Goal: Task Accomplishment & Management: Complete application form

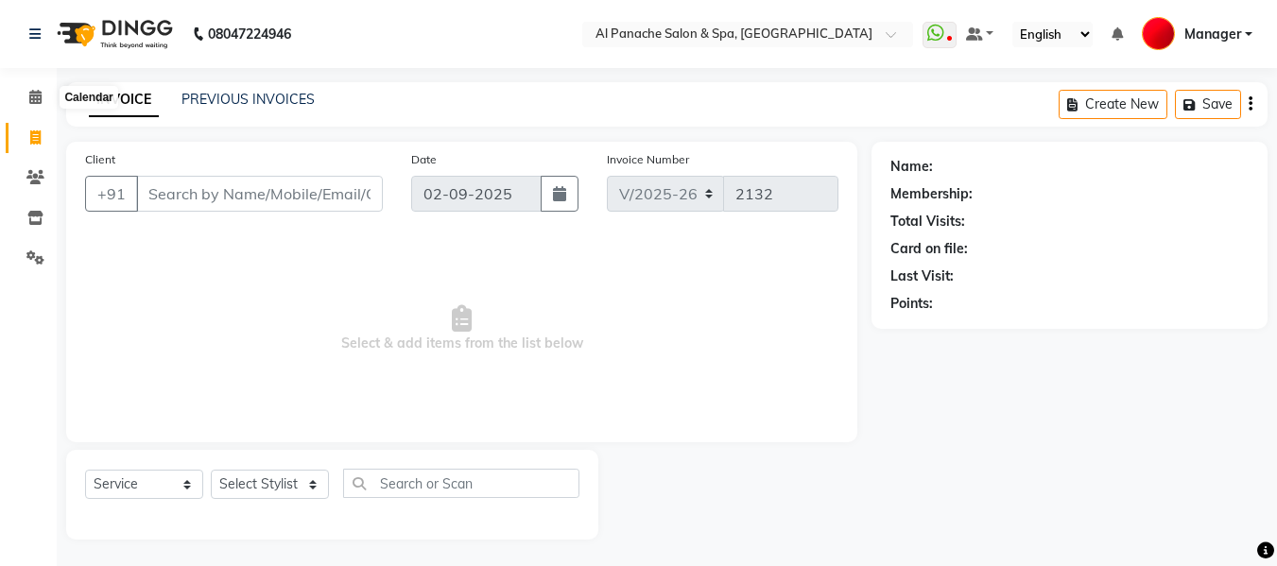
select select "751"
select select "service"
click at [35, 95] on icon at bounding box center [35, 97] width 12 height 14
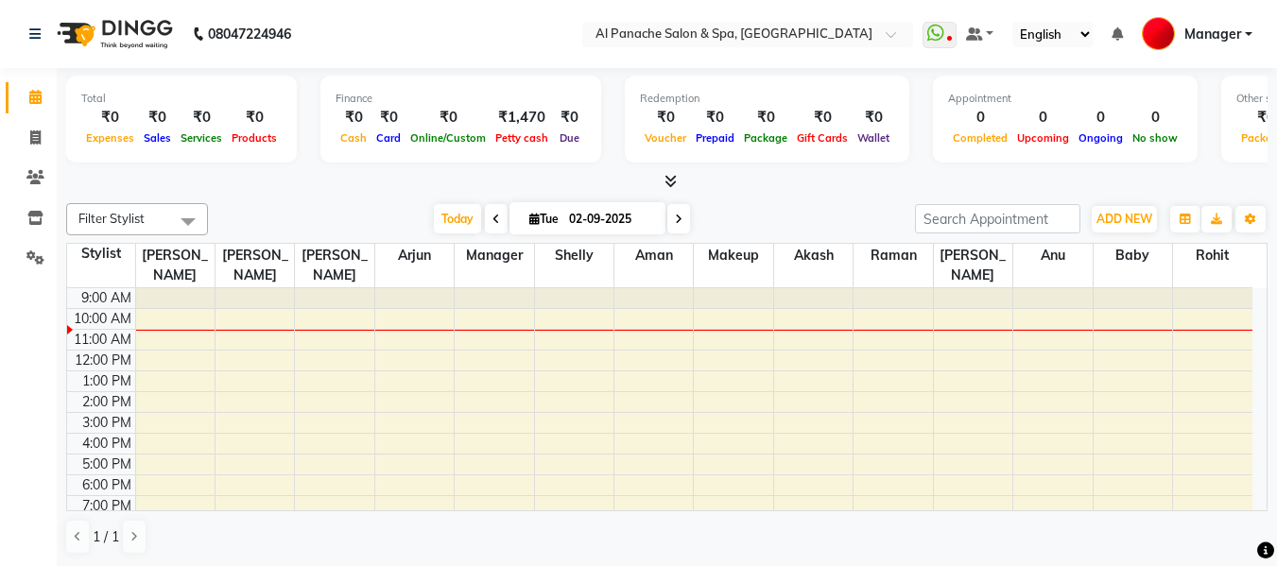
click at [533, 213] on icon at bounding box center [534, 219] width 10 height 12
select select "9"
select select "2025"
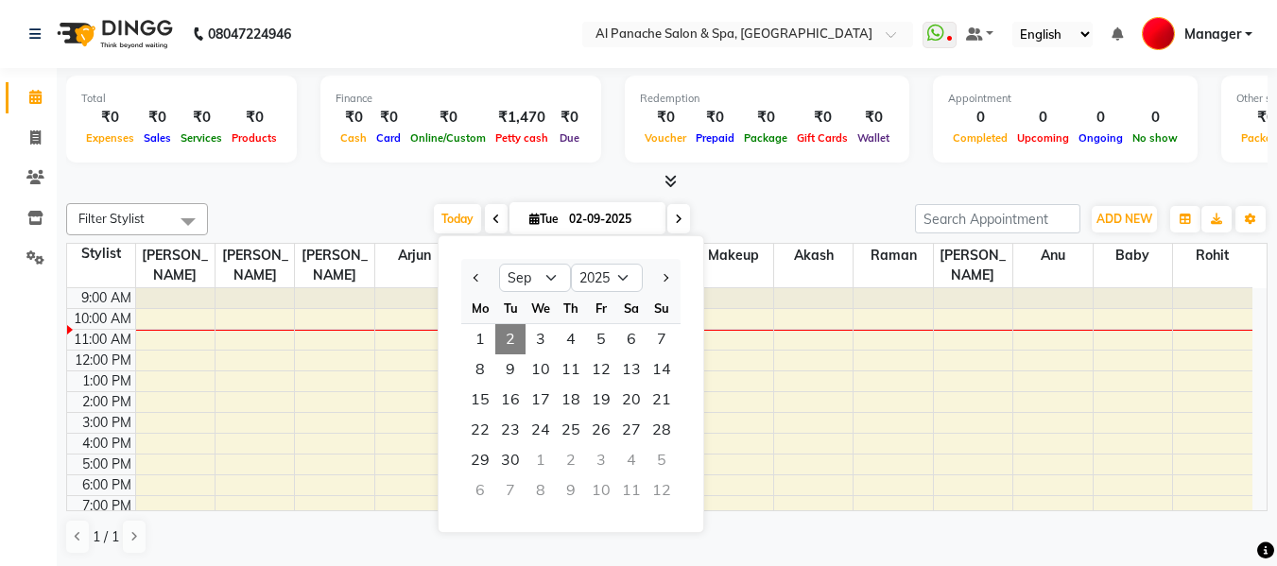
click at [493, 221] on icon at bounding box center [497, 219] width 8 height 11
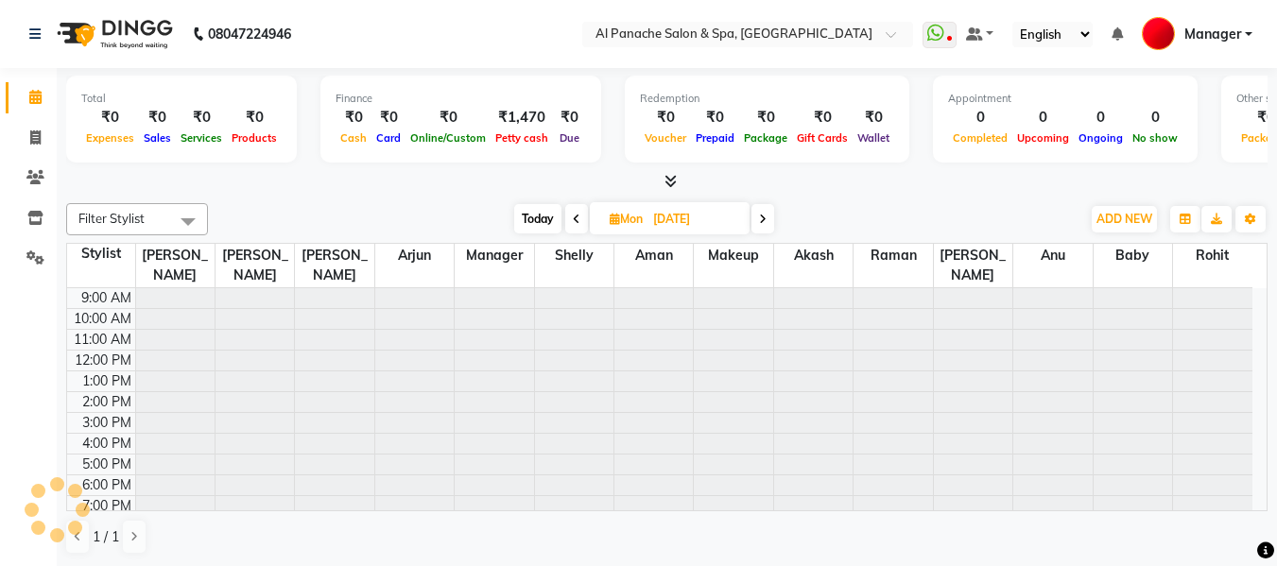
scroll to position [27, 0]
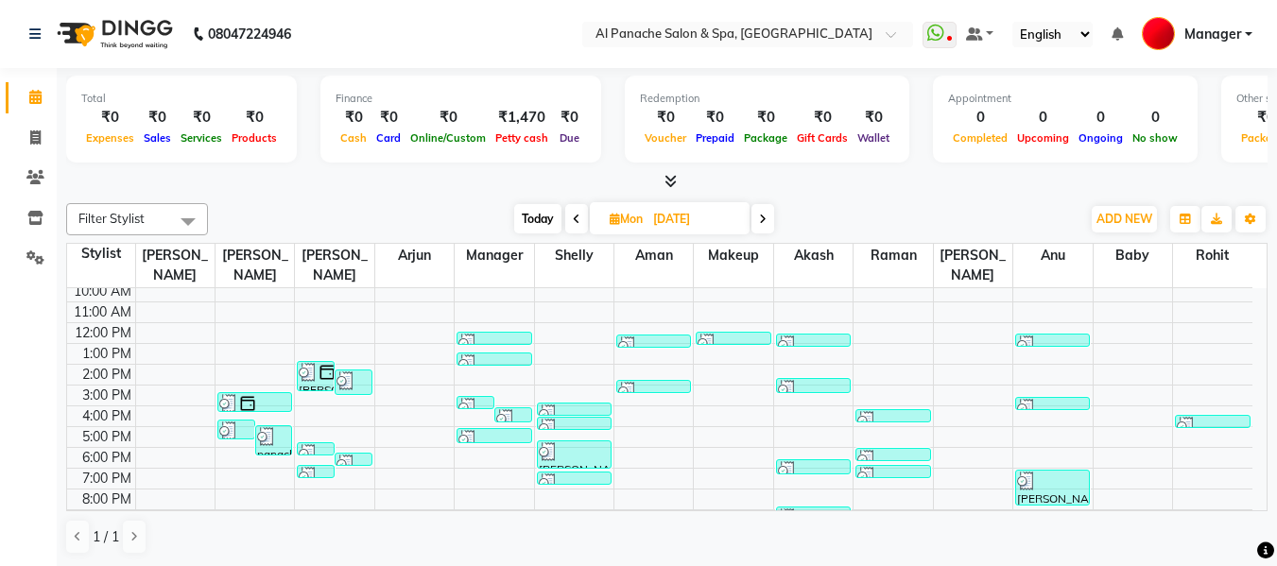
click at [766, 217] on icon at bounding box center [763, 219] width 8 height 11
type input "02-09-2025"
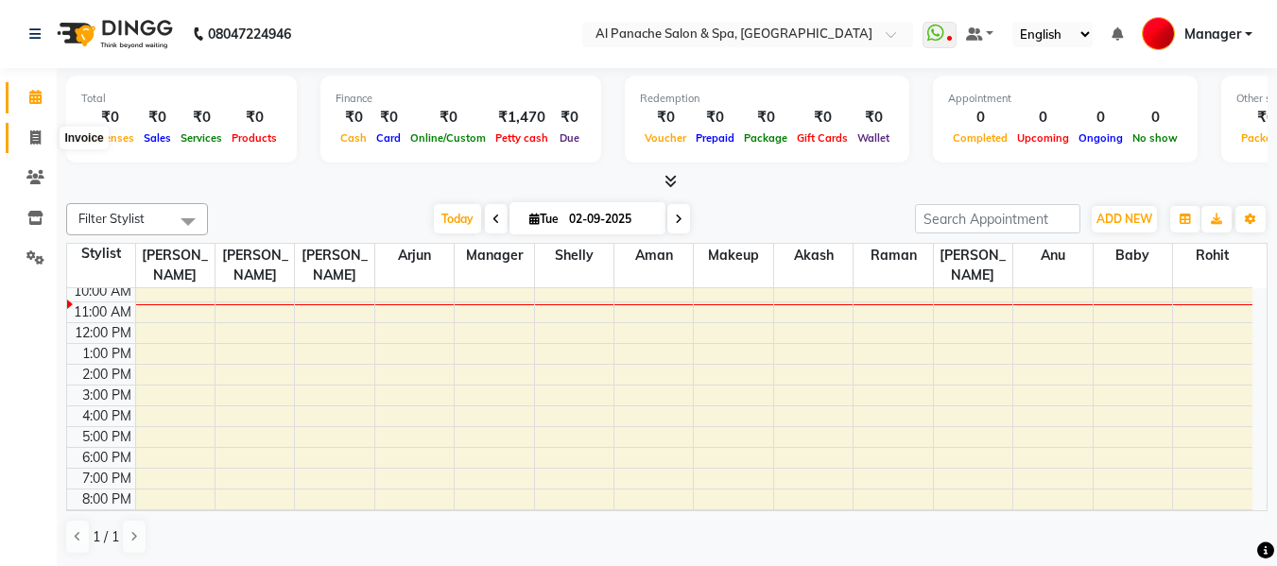
click at [27, 132] on span at bounding box center [35, 139] width 33 height 22
select select "service"
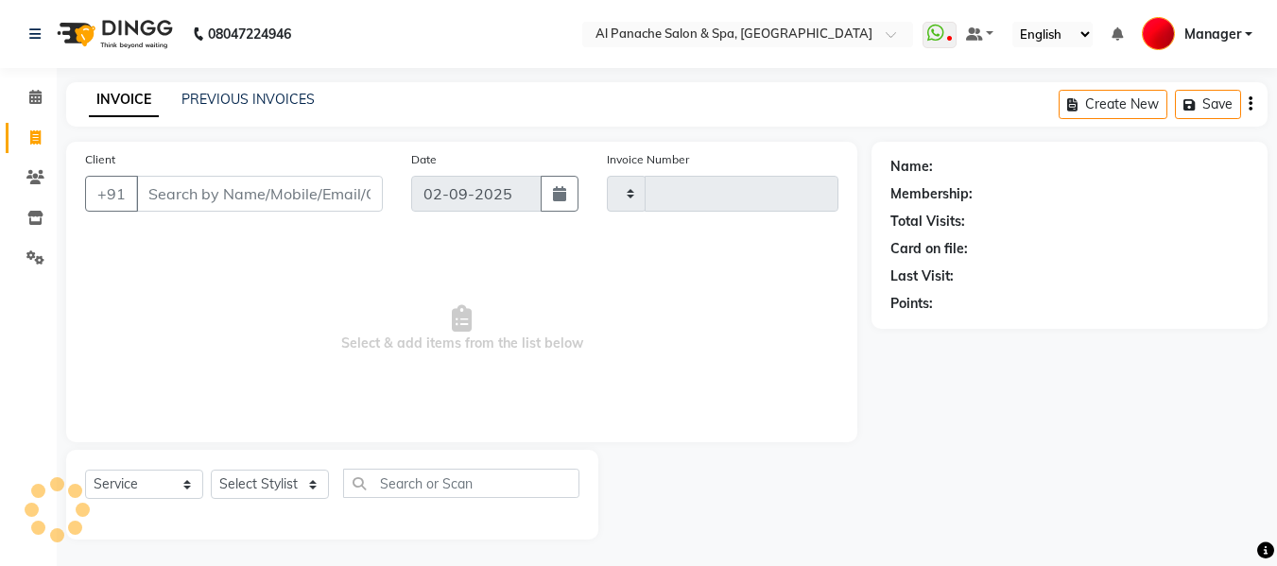
type input "2132"
select select "751"
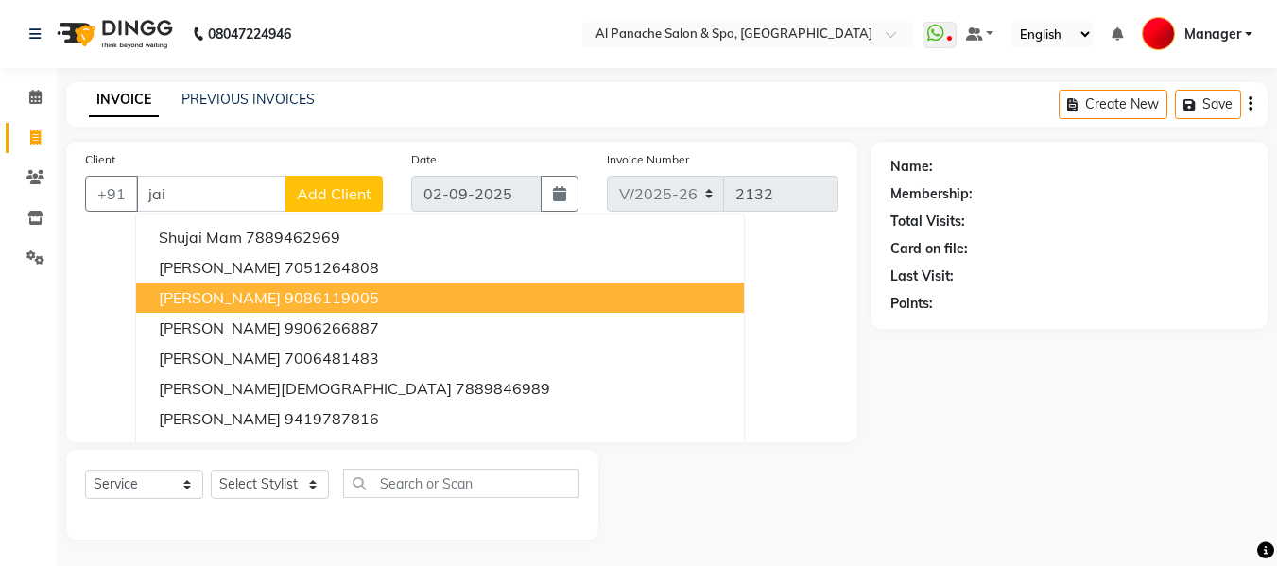
click at [269, 309] on button "jai sir 9086119005" at bounding box center [440, 298] width 608 height 30
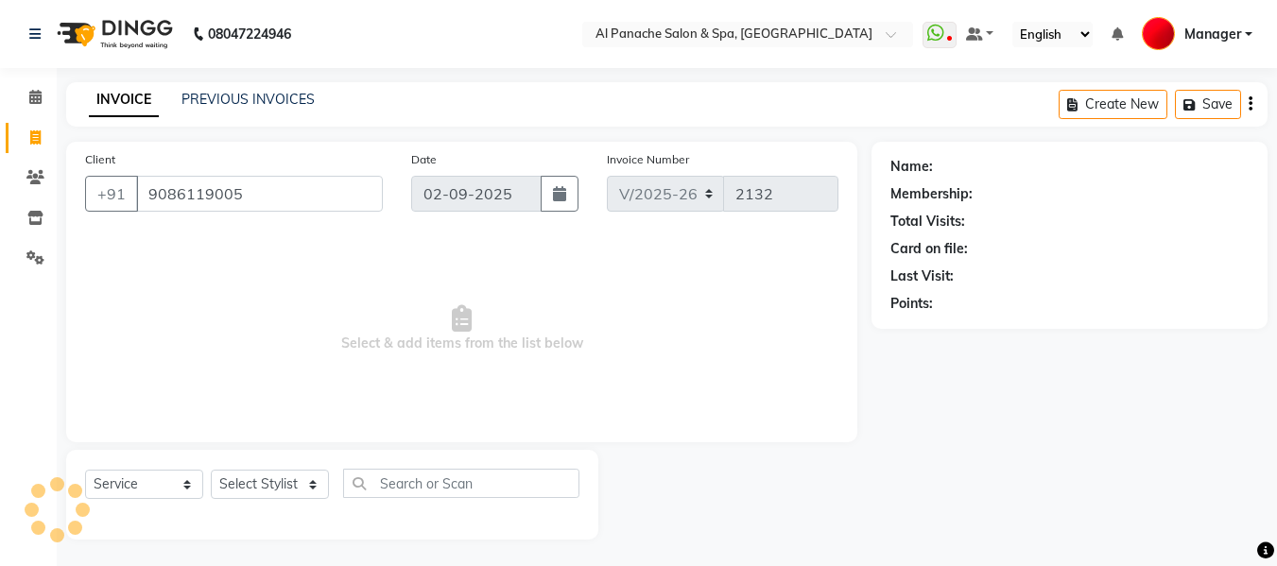
type input "9086119005"
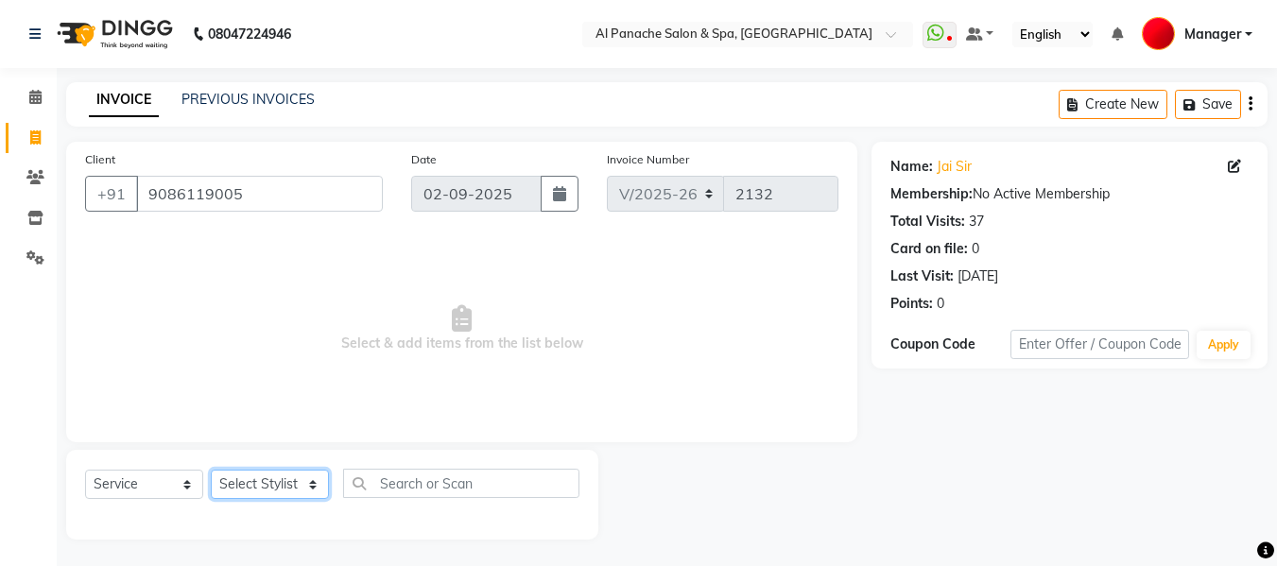
click at [272, 483] on select "Select Stylist [PERSON_NAME] [PERSON_NAME] Baby [PERSON_NAME] Makeup Manager [P…" at bounding box center [270, 484] width 118 height 29
select select "63849"
click at [211, 470] on select "Select Stylist [PERSON_NAME] [PERSON_NAME] Baby [PERSON_NAME] Makeup Manager [P…" at bounding box center [270, 484] width 118 height 29
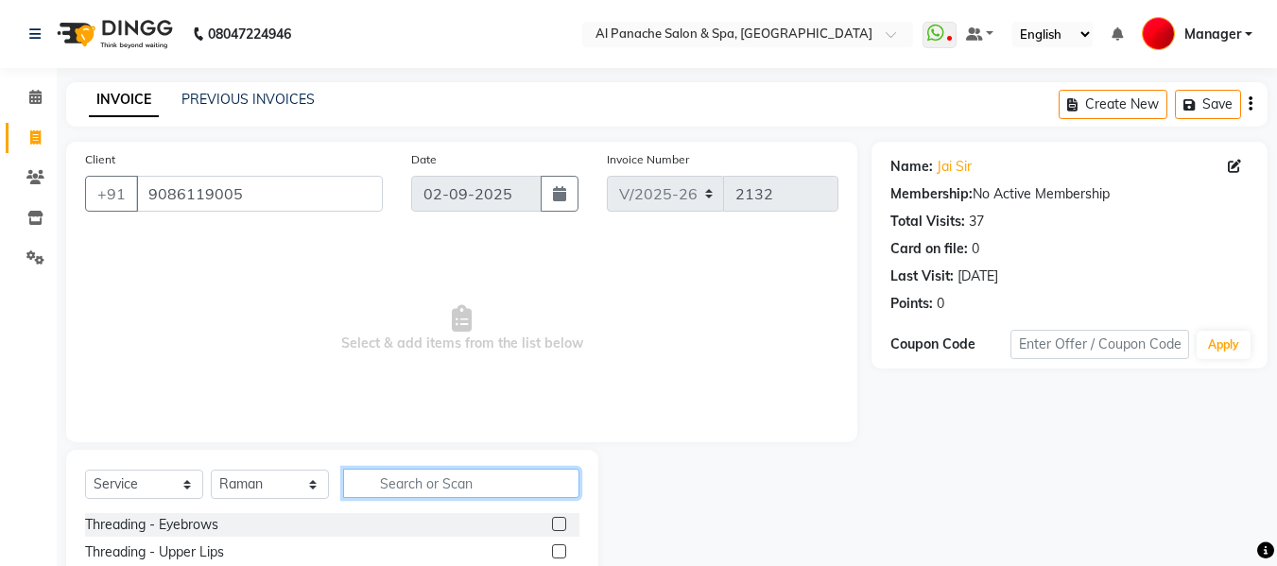
click at [454, 479] on input "text" at bounding box center [461, 483] width 236 height 29
type input "beard"
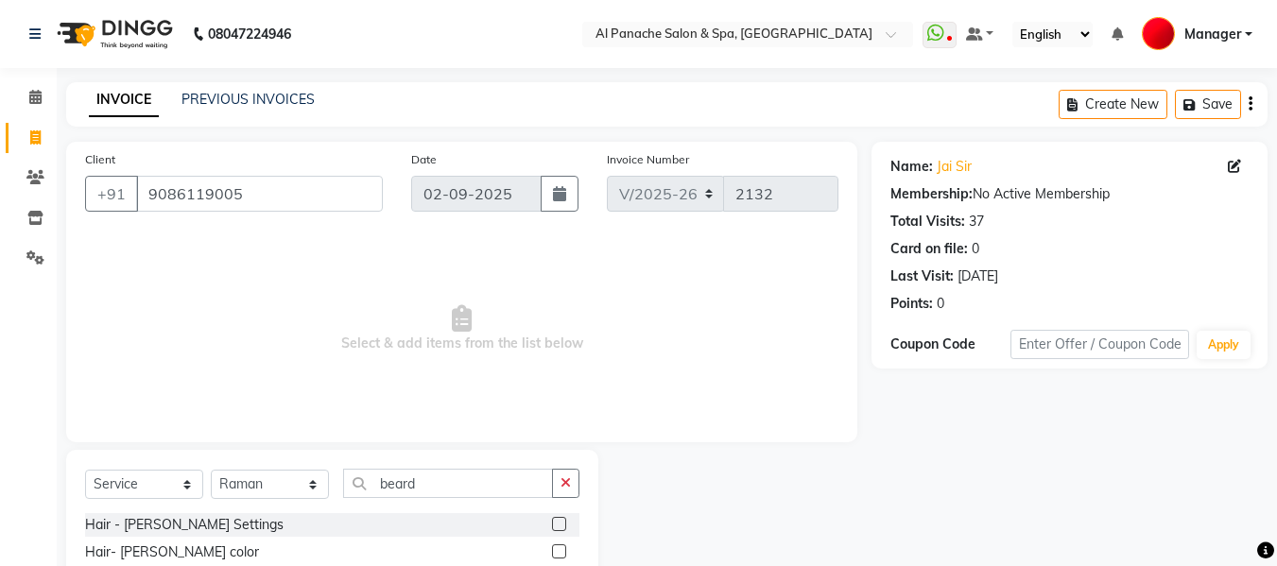
click at [555, 525] on label at bounding box center [559, 524] width 14 height 14
click at [555, 525] on input "checkbox" at bounding box center [558, 525] width 12 height 12
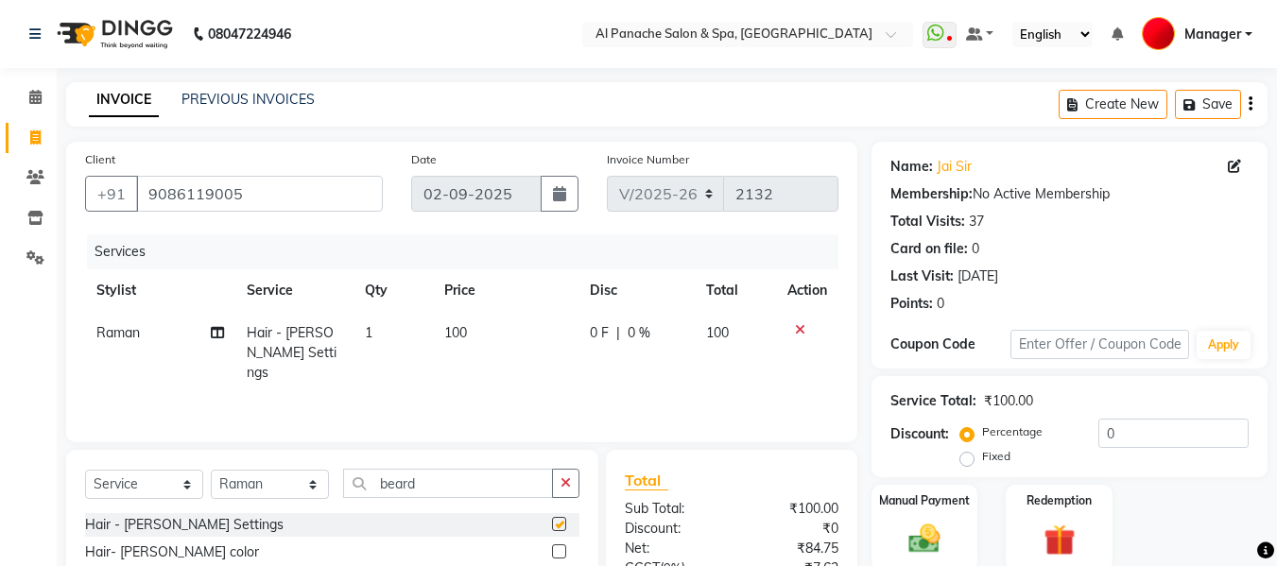
checkbox input "false"
click at [457, 332] on span "100" at bounding box center [455, 332] width 23 height 17
select select "63849"
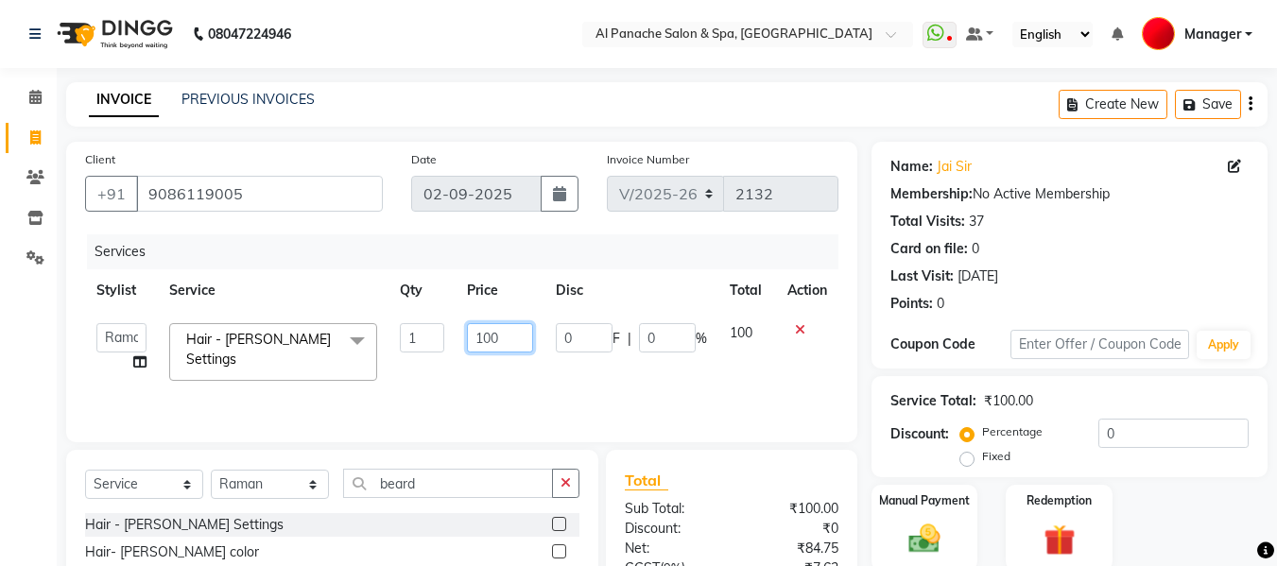
click at [489, 342] on input "100" at bounding box center [499, 337] width 65 height 29
type input "50"
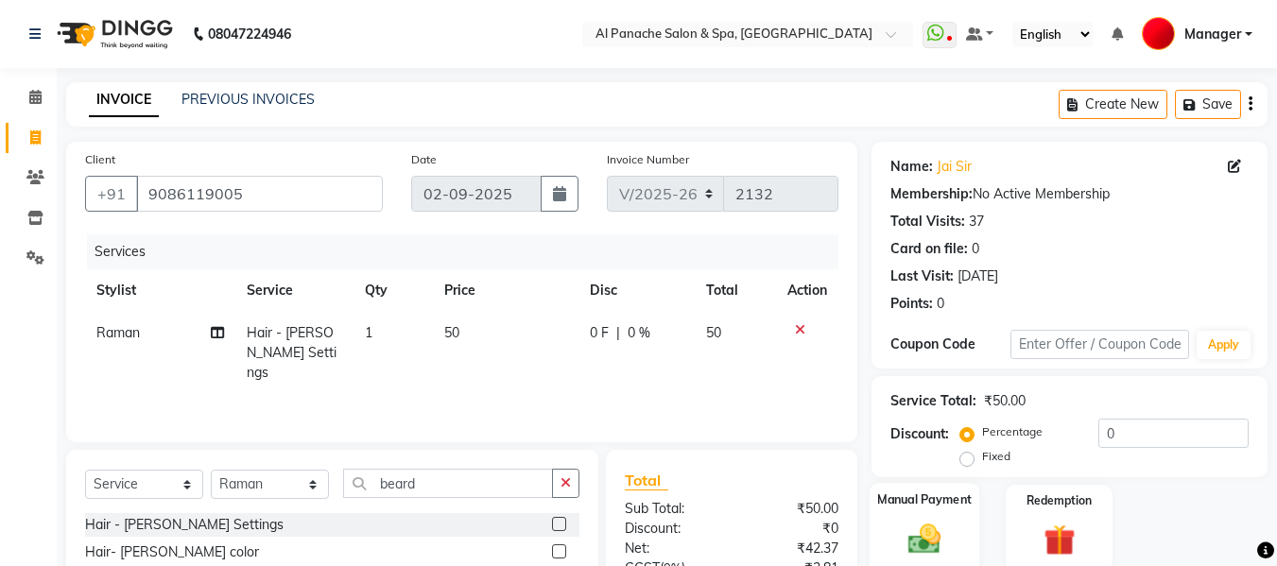
click at [943, 527] on img at bounding box center [924, 539] width 53 height 38
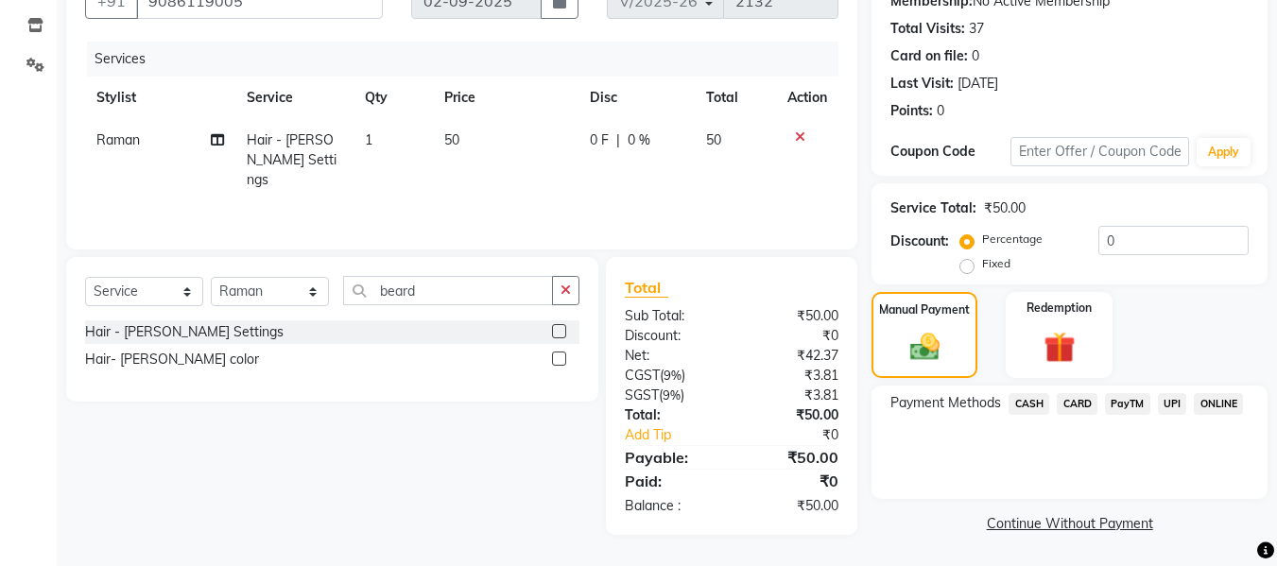
click at [1167, 403] on span "UPI" at bounding box center [1172, 404] width 29 height 22
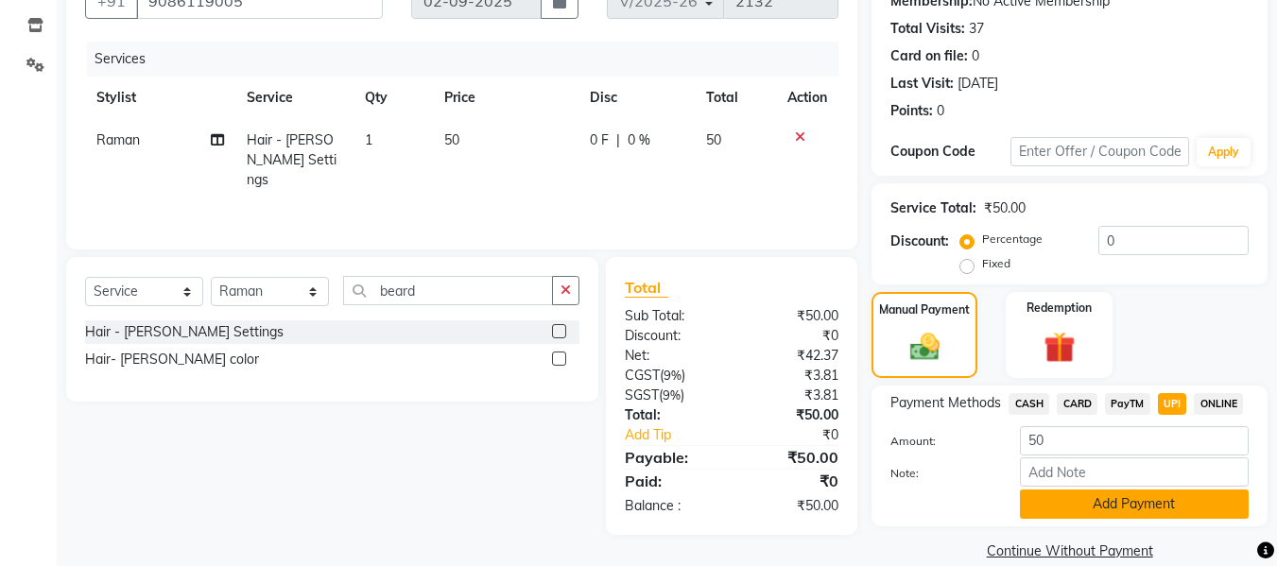
click at [1136, 491] on button "Add Payment" at bounding box center [1134, 504] width 229 height 29
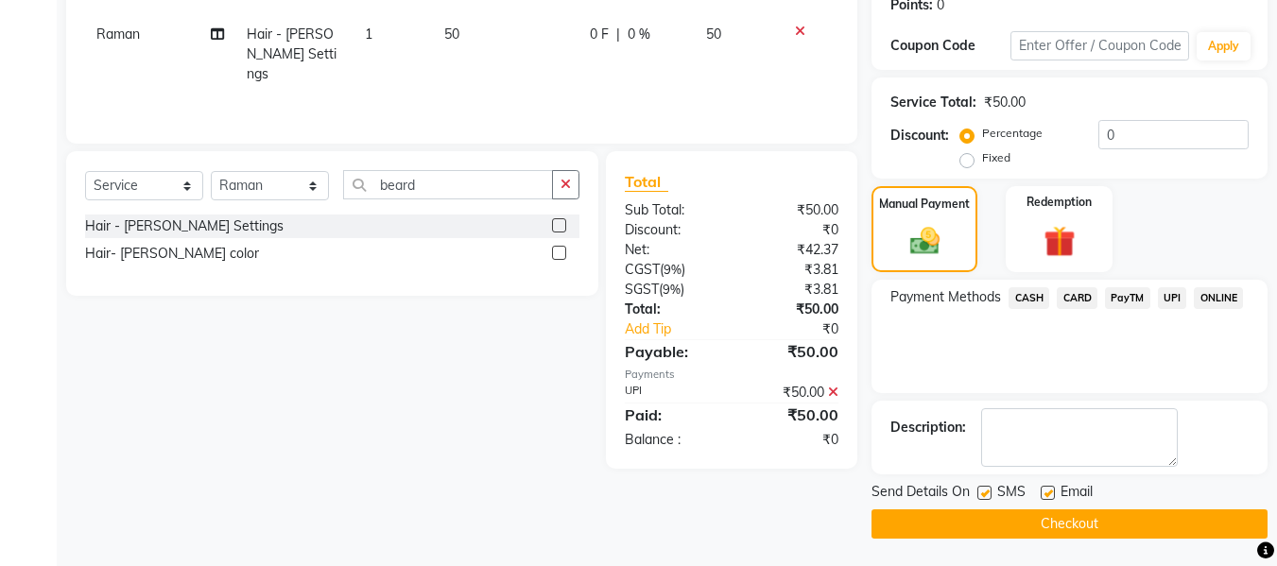
scroll to position [300, 0]
click at [1127, 512] on button "Checkout" at bounding box center [1070, 523] width 396 height 29
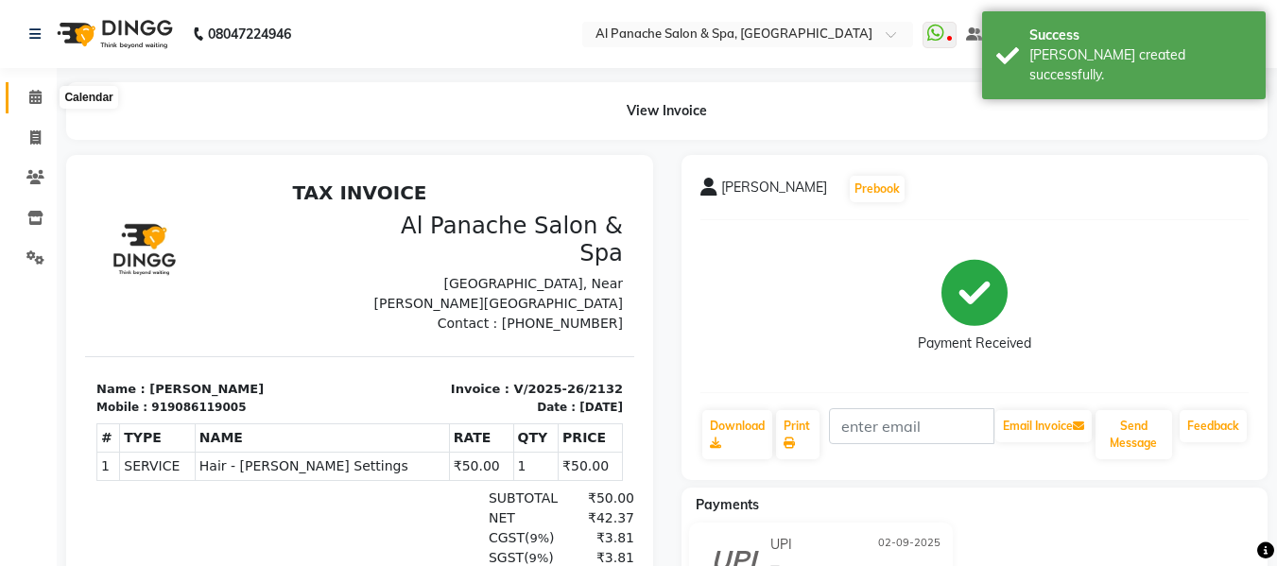
click at [35, 103] on icon at bounding box center [35, 97] width 12 height 14
